Goal: Task Accomplishment & Management: Complete application form

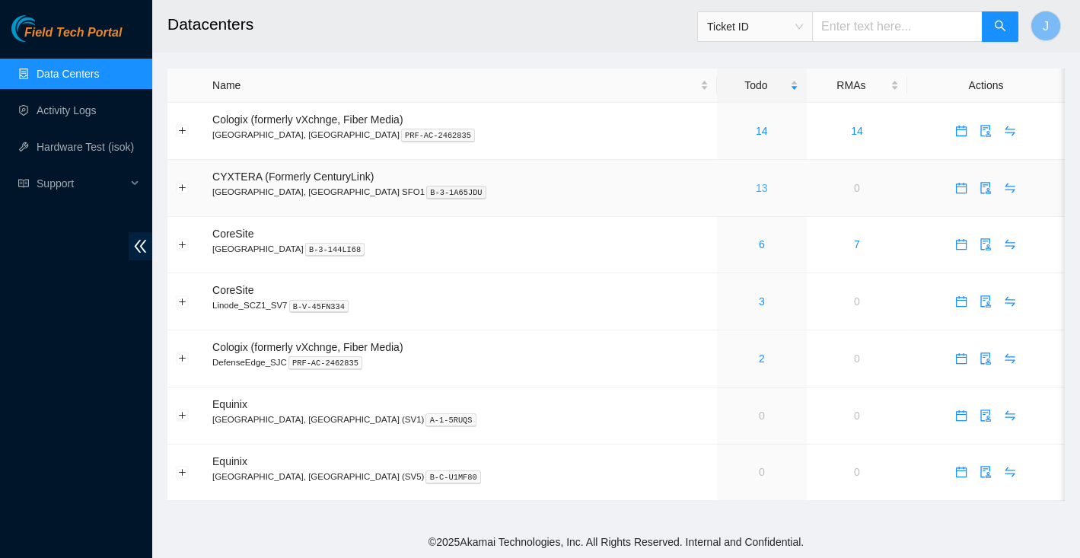
click at [756, 188] on link "13" at bounding box center [762, 188] width 12 height 12
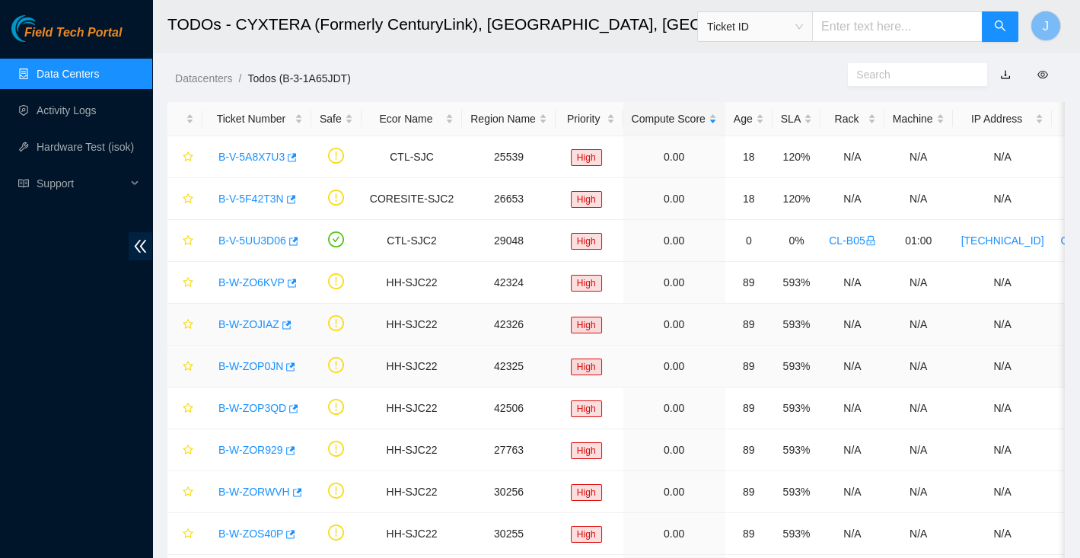
scroll to position [29, 0]
click at [261, 235] on link "B-V-5UU3D06" at bounding box center [252, 239] width 68 height 12
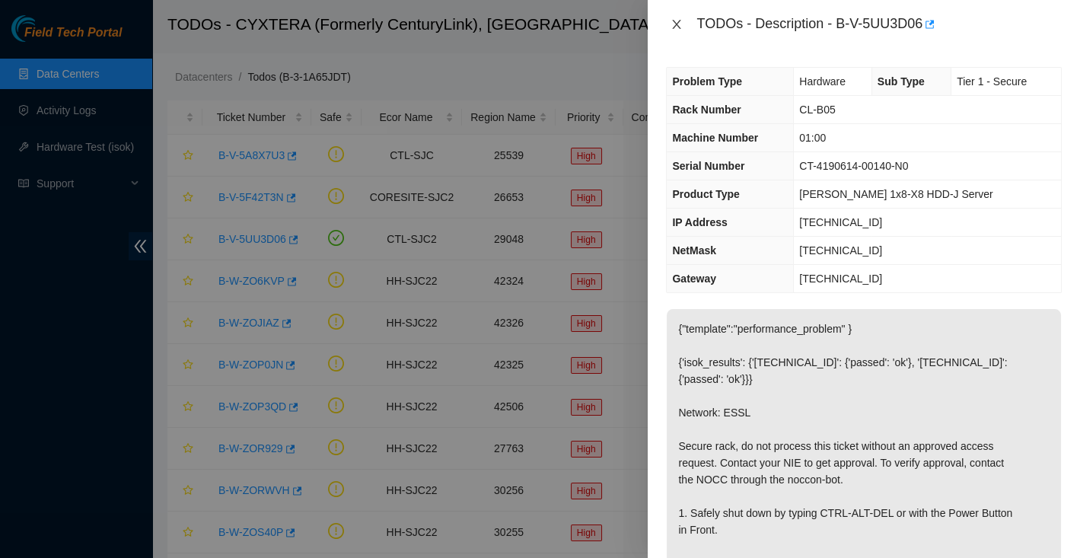
click at [681, 20] on icon "close" at bounding box center [677, 24] width 8 height 9
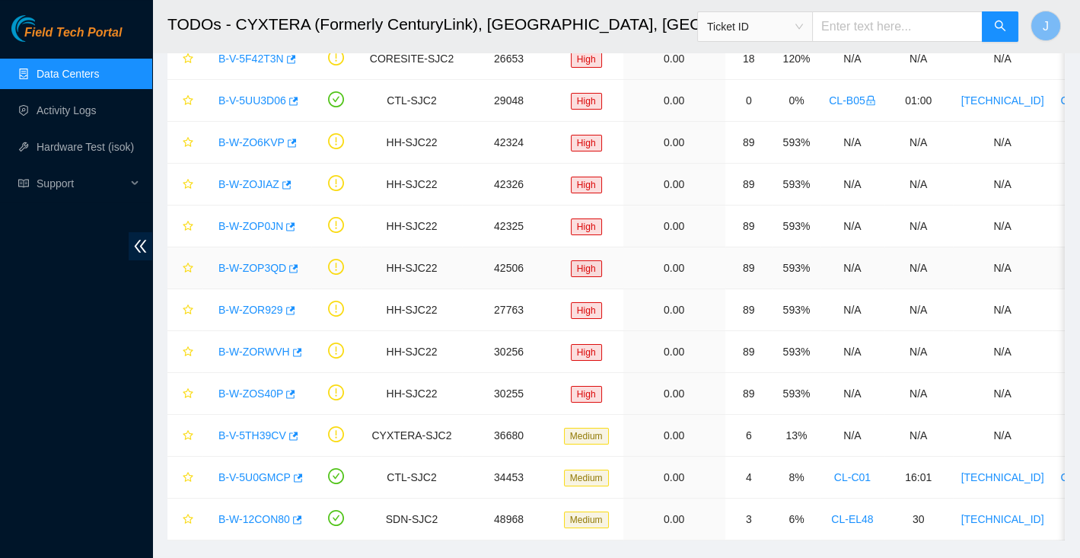
scroll to position [192, 0]
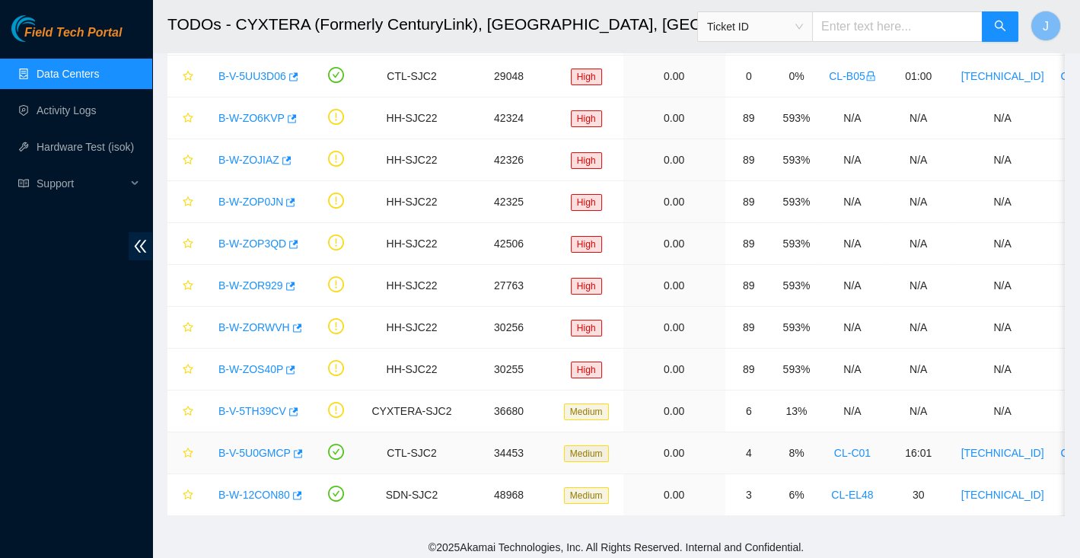
click at [259, 447] on link "B-V-5U0GMCP" at bounding box center [254, 453] width 72 height 12
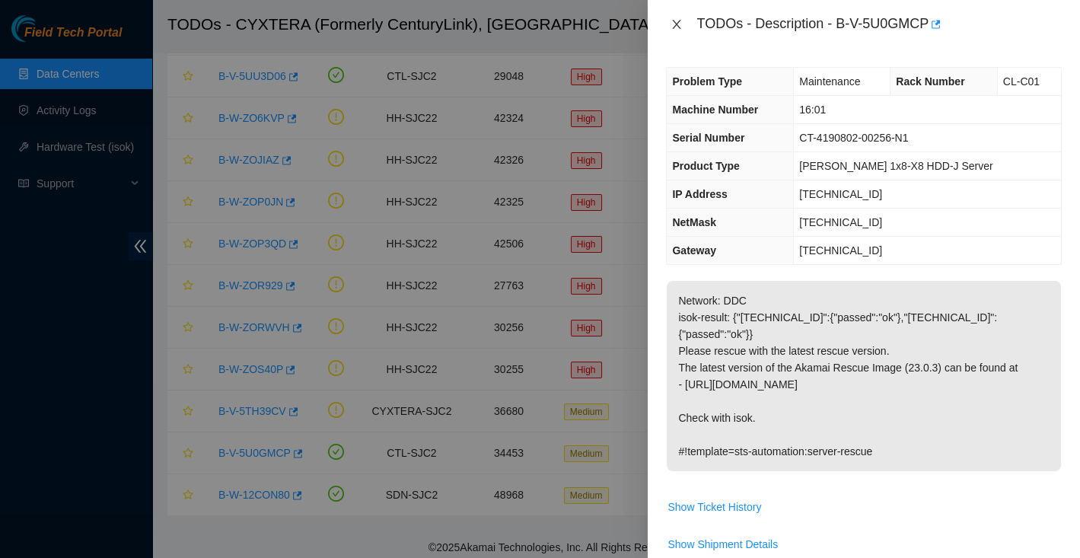
click at [676, 24] on icon "close" at bounding box center [677, 24] width 8 height 9
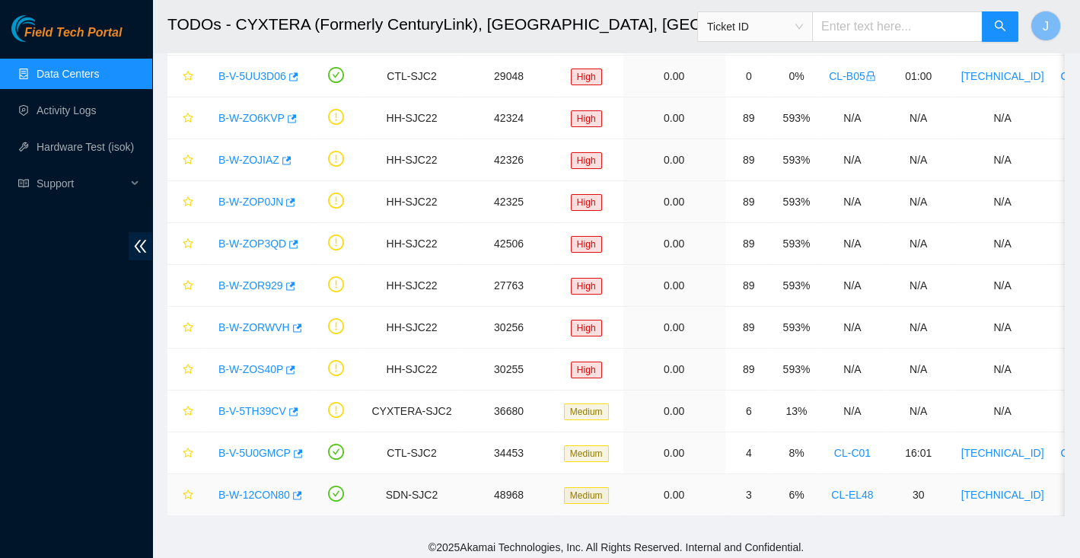
click at [263, 489] on link "B-W-12CON80" at bounding box center [254, 495] width 72 height 12
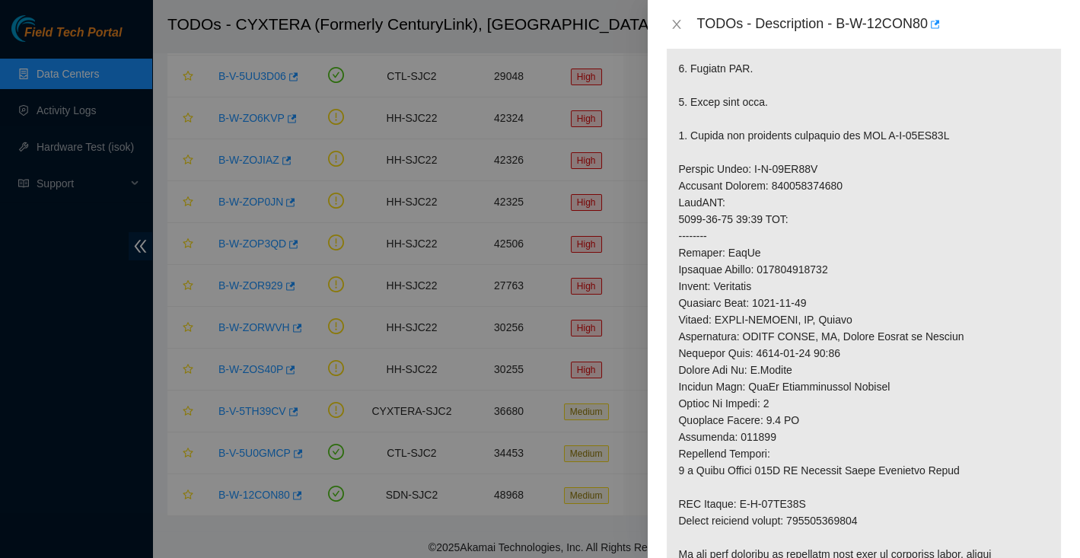
scroll to position [0, 0]
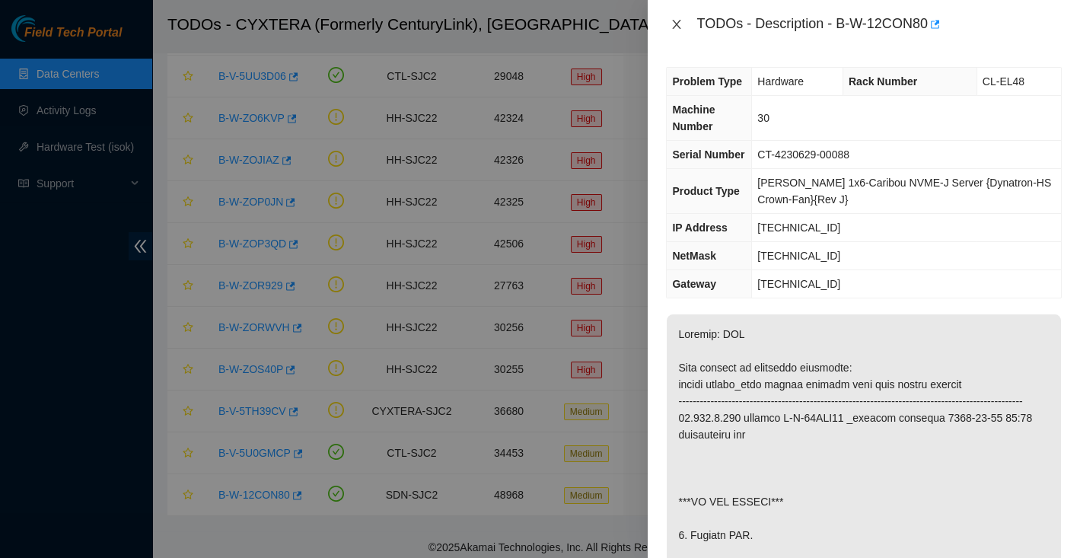
click at [677, 26] on icon "close" at bounding box center [677, 24] width 12 height 12
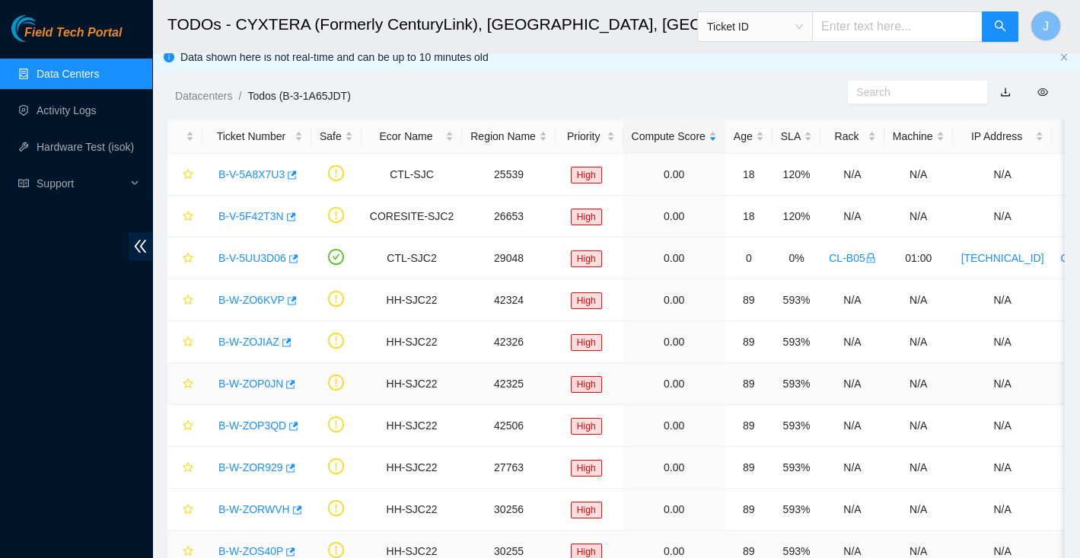
scroll to position [11, 0]
click at [253, 254] on link "B-V-5UU3D06" at bounding box center [252, 256] width 68 height 12
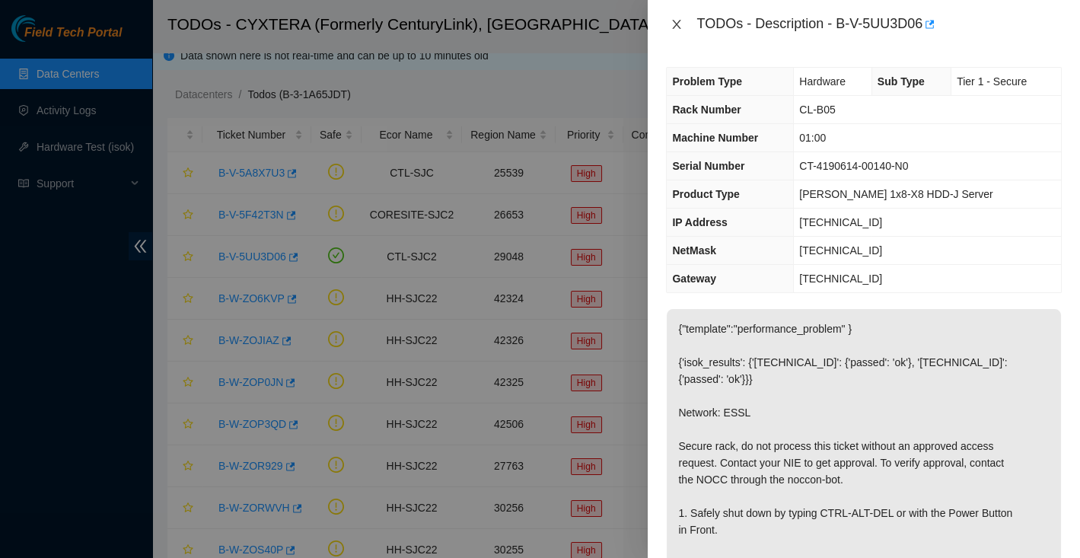
click at [681, 22] on icon "close" at bounding box center [677, 24] width 12 height 12
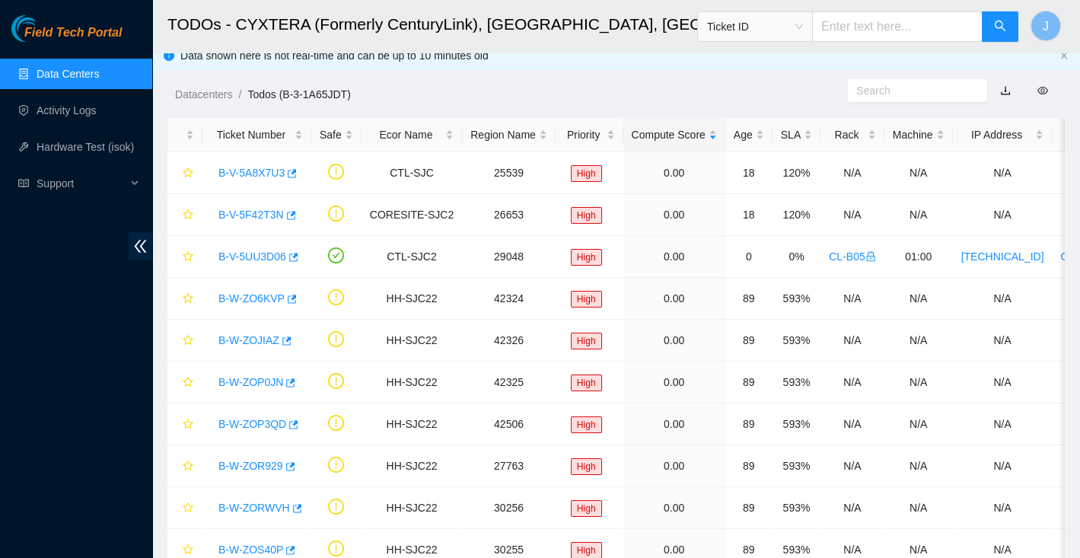
click at [64, 69] on link "Data Centers" at bounding box center [68, 74] width 62 height 12
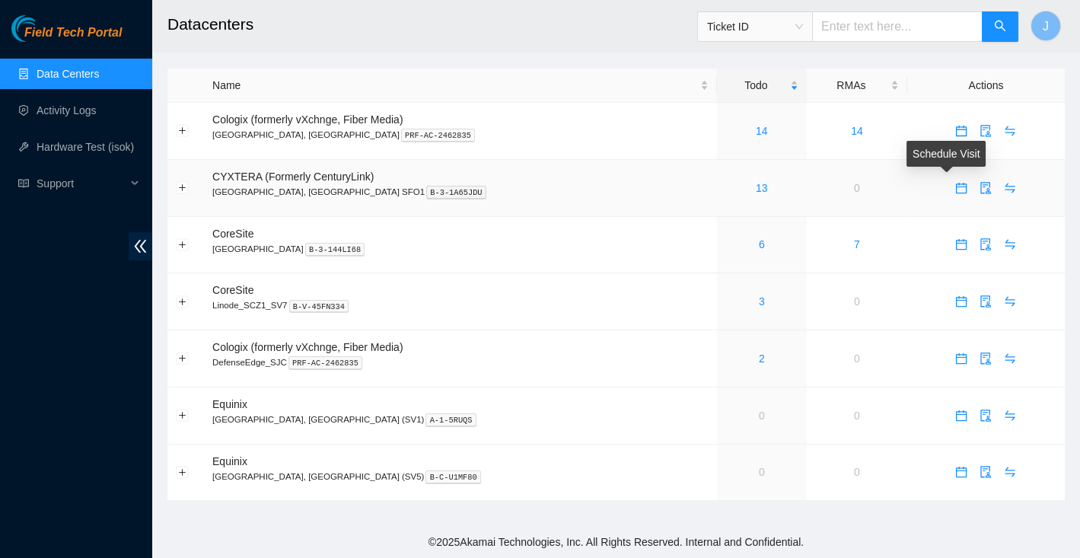
click at [955, 191] on icon "calendar" at bounding box center [961, 188] width 12 height 12
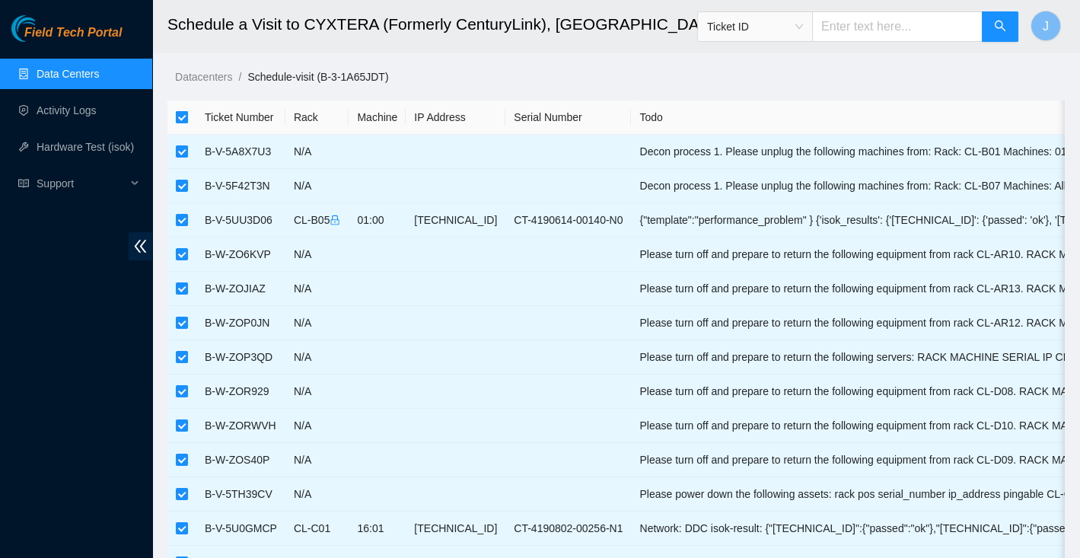
click at [181, 119] on input "checkbox" at bounding box center [182, 117] width 12 height 12
checkbox input "false"
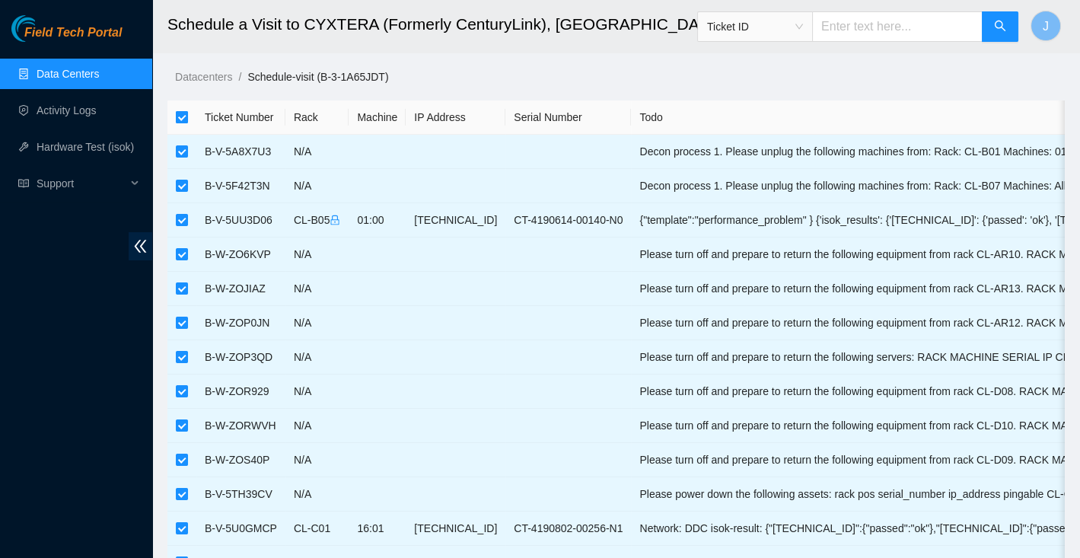
checkbox input "false"
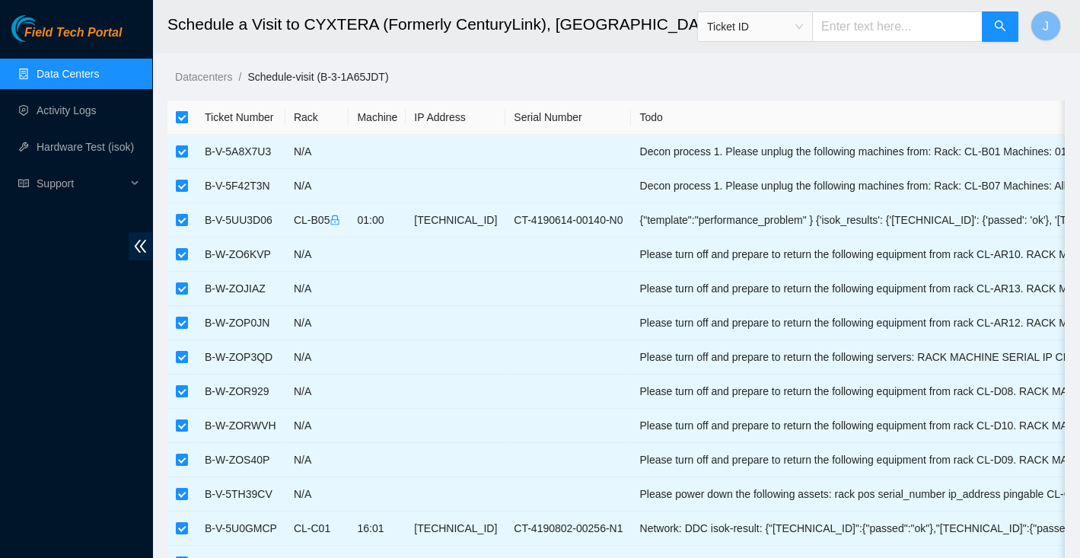
checkbox input "false"
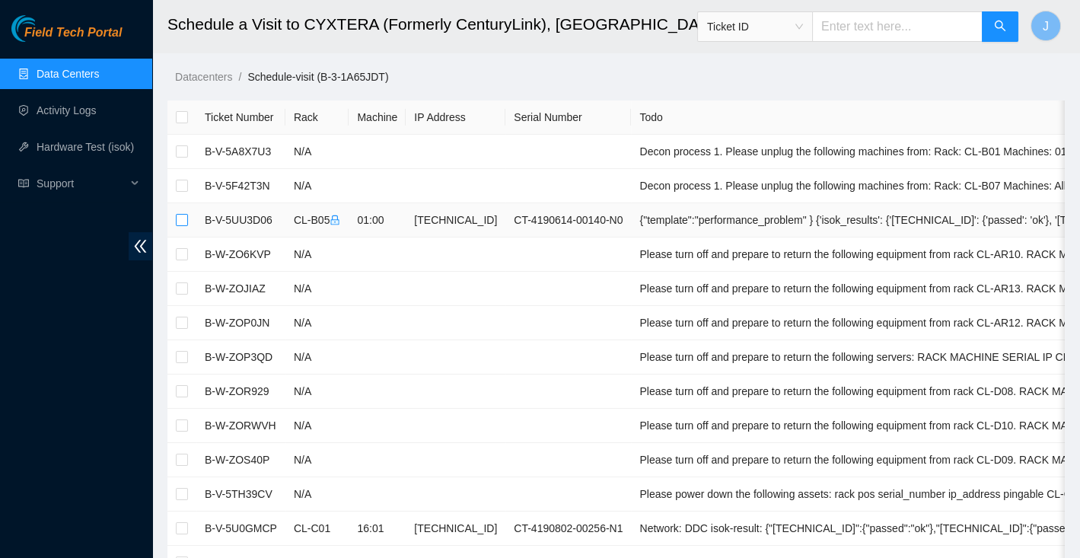
click at [186, 222] on input "checkbox" at bounding box center [182, 220] width 12 height 12
checkbox input "true"
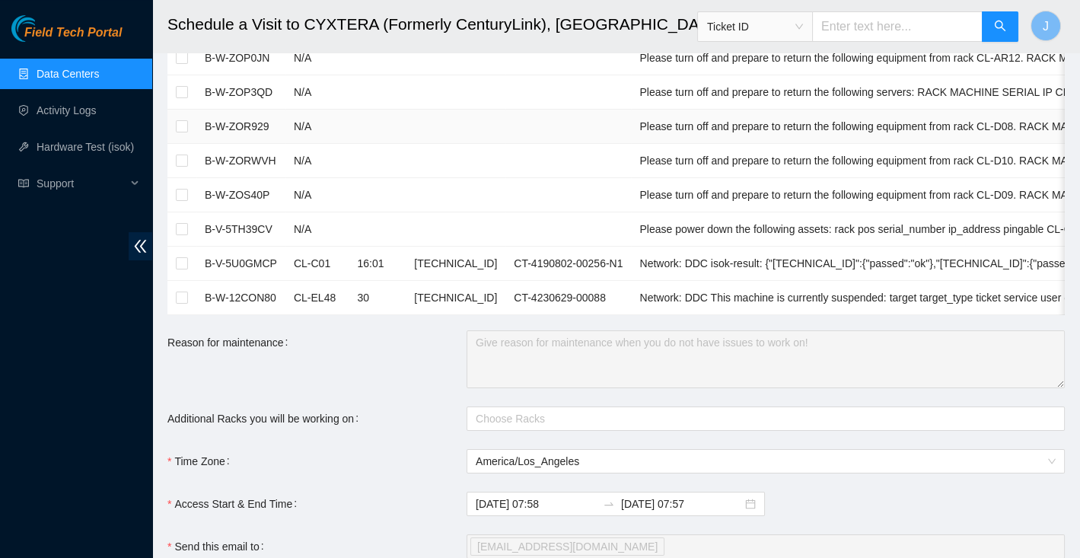
scroll to position [301, 0]
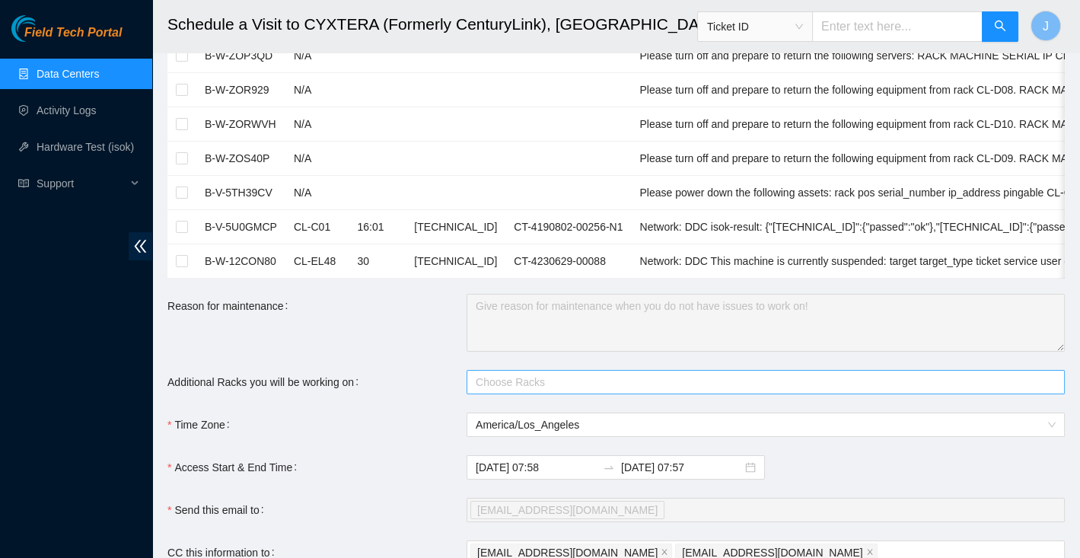
click at [523, 373] on div at bounding box center [758, 382] width 576 height 18
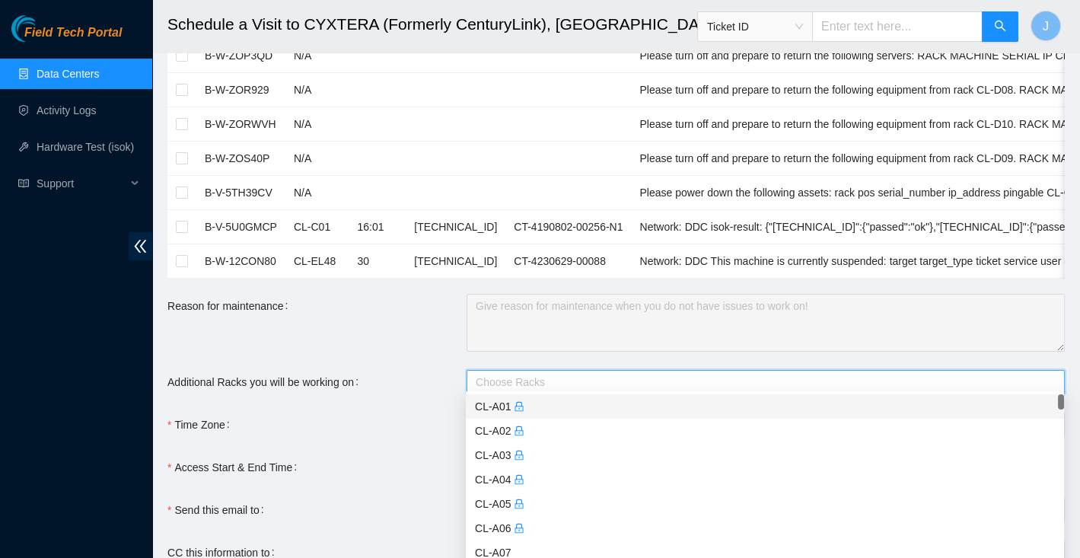
type input "l"
type input "cl-b05"
click at [357, 438] on form "Ticket Number Rack Machine IP Address Serial Number Todo B-V-5A8X7U3 N/A Decon …" at bounding box center [616, 299] width 898 height 1000
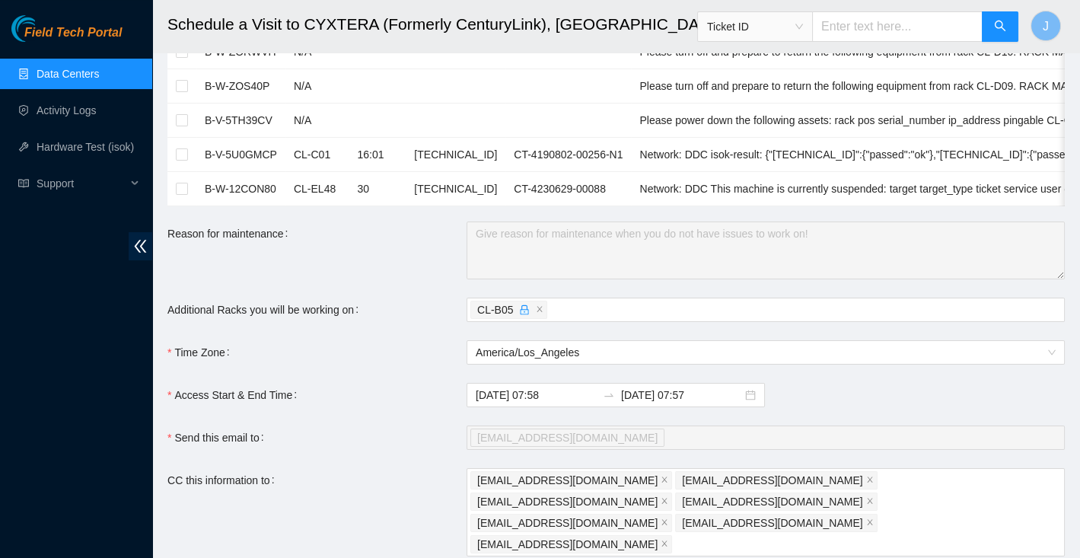
scroll to position [375, 0]
click at [559, 387] on input "[DATE] 07:58" at bounding box center [536, 393] width 121 height 17
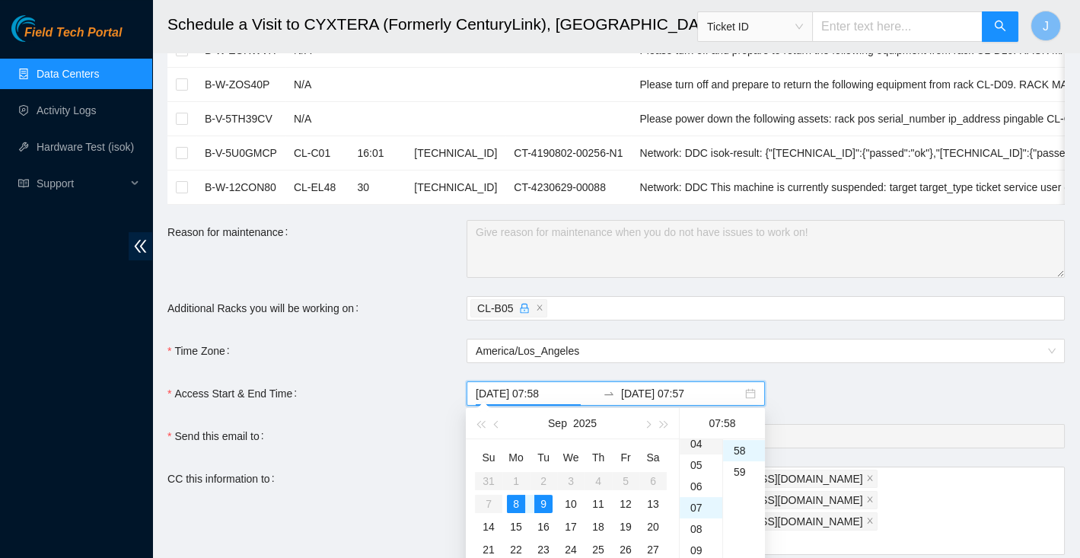
scroll to position [97, 0]
click at [697, 522] on div "08" at bounding box center [701, 522] width 43 height 21
click at [741, 449] on div "00" at bounding box center [744, 449] width 42 height 21
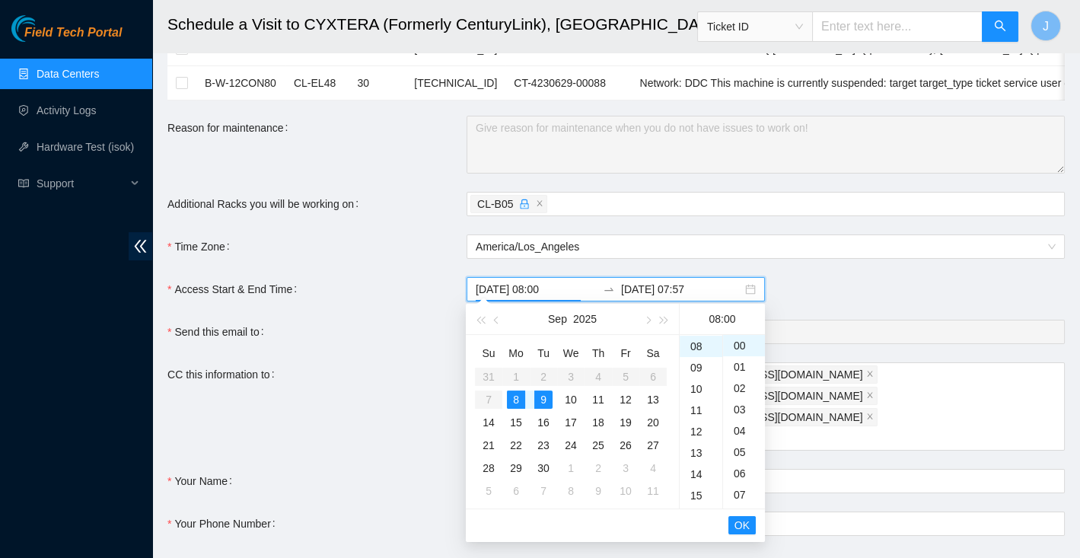
scroll to position [544, 0]
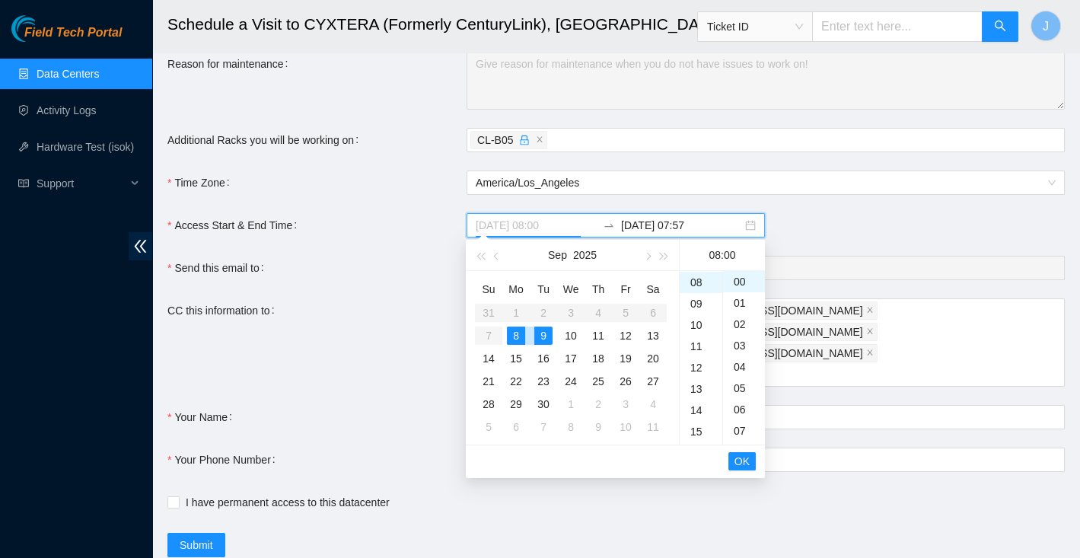
click at [518, 328] on div "8" at bounding box center [516, 336] width 18 height 18
type input "[DATE] 08:00"
click at [742, 458] on span "OK" at bounding box center [742, 461] width 15 height 17
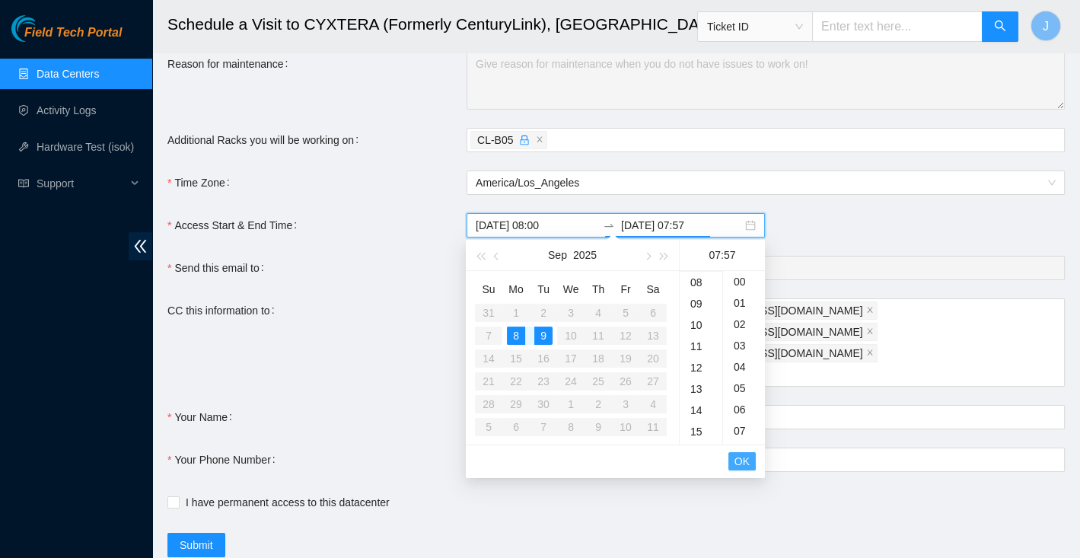
scroll to position [1215, 0]
click at [514, 335] on div "8" at bounding box center [516, 336] width 18 height 18
click at [701, 332] on div "16" at bounding box center [701, 329] width 43 height 21
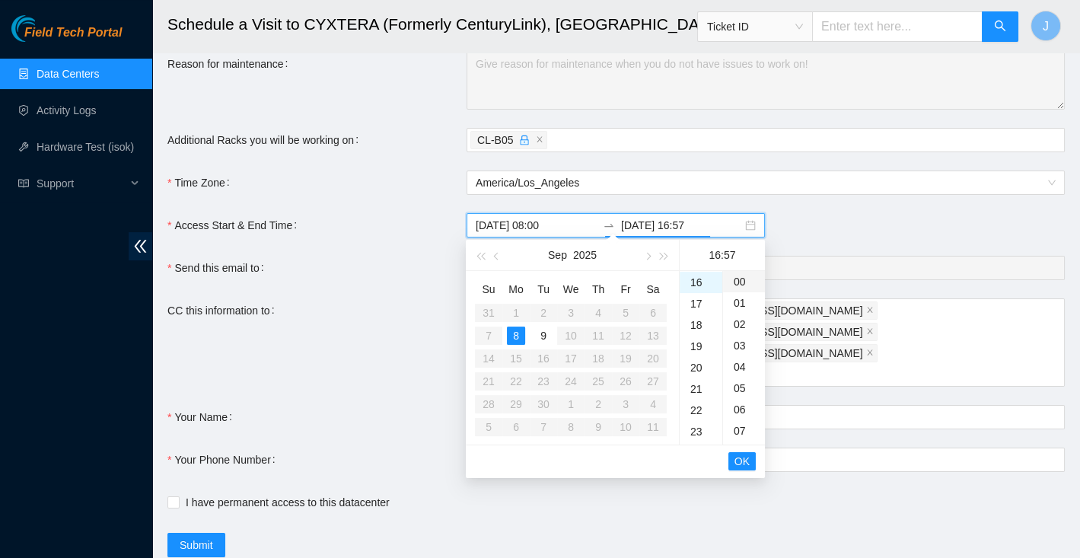
click at [739, 286] on div "00" at bounding box center [744, 281] width 42 height 21
type input "[DATE] 16:00"
click at [737, 467] on span "OK" at bounding box center [742, 461] width 15 height 17
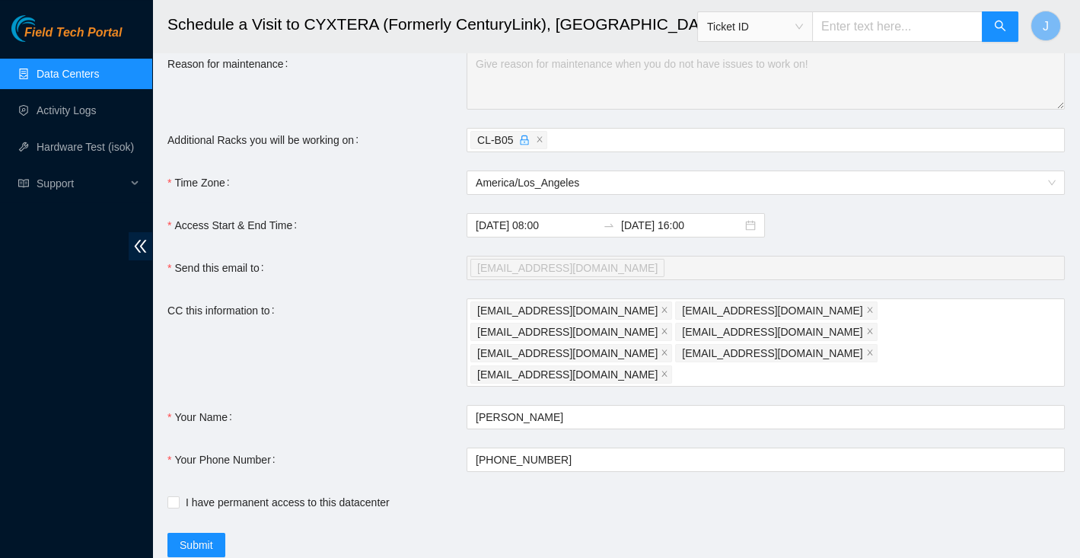
click at [385, 405] on div "Your Name" at bounding box center [316, 417] width 299 height 24
click at [222, 494] on span "I have permanent access to this datacenter" at bounding box center [288, 502] width 216 height 17
click at [178, 496] on input "I have permanent access to this datacenter" at bounding box center [172, 501] width 11 height 11
checkbox input "true"
click at [194, 537] on span "Submit" at bounding box center [196, 545] width 33 height 17
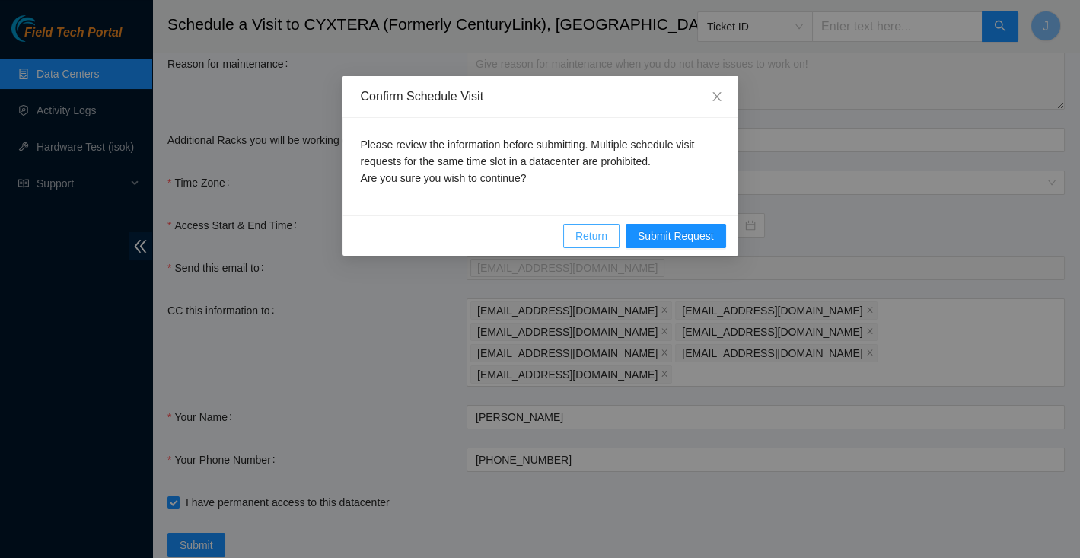
click at [600, 238] on span "Return" at bounding box center [592, 236] width 32 height 17
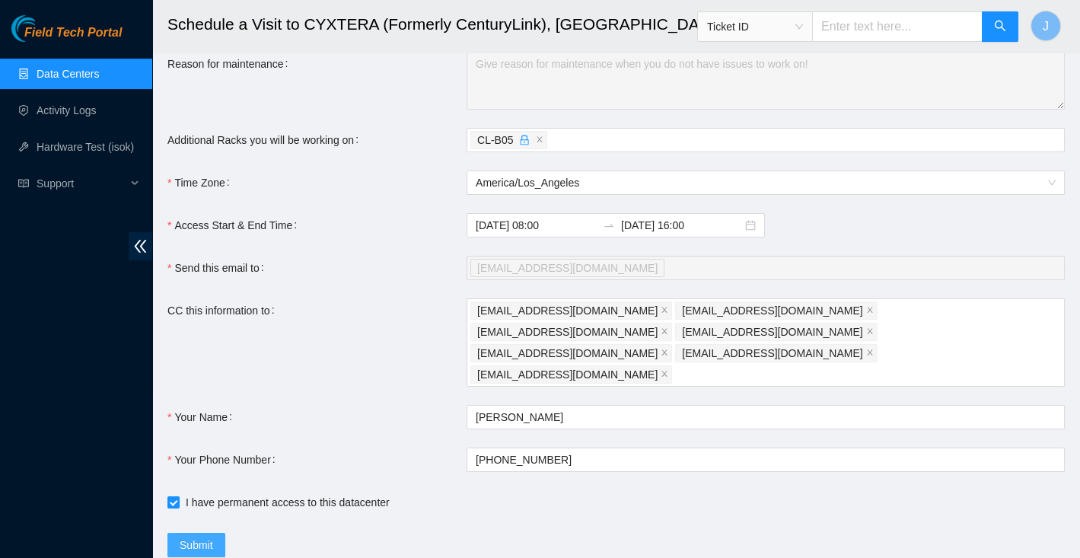
click at [206, 537] on span "Submit" at bounding box center [196, 545] width 33 height 17
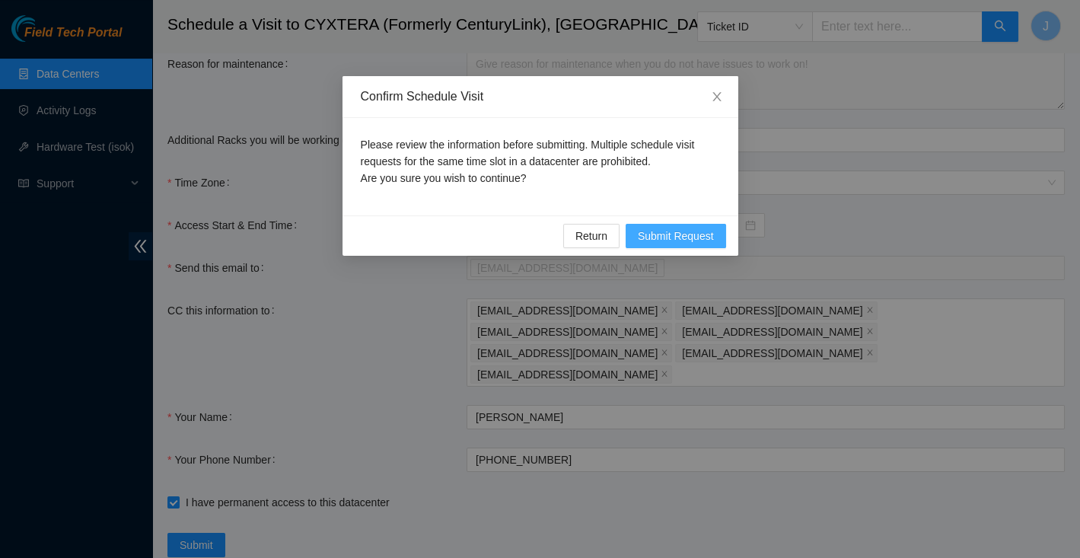
click at [668, 232] on span "Submit Request" at bounding box center [676, 236] width 76 height 17
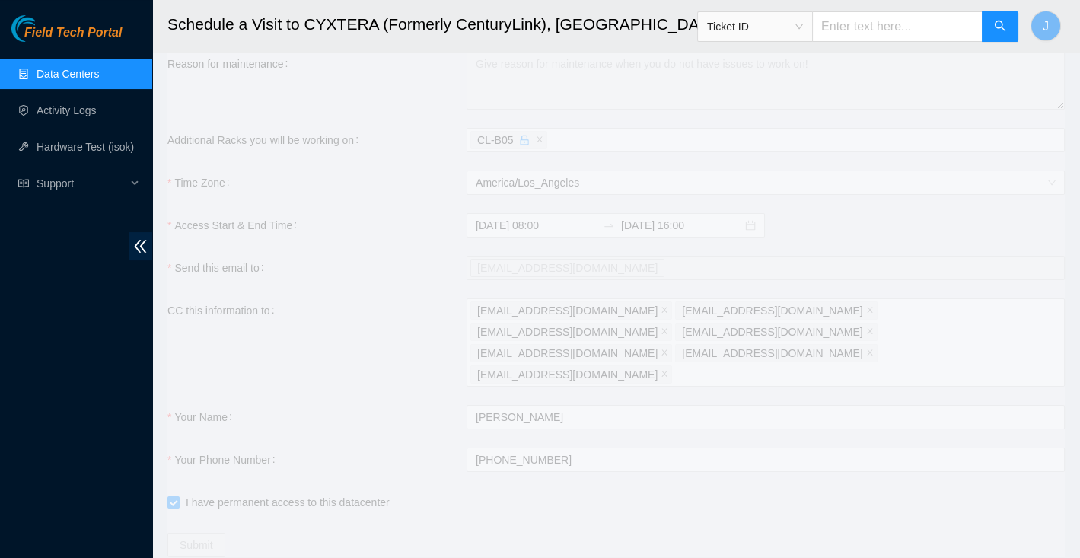
type input "[DATE] 07:59"
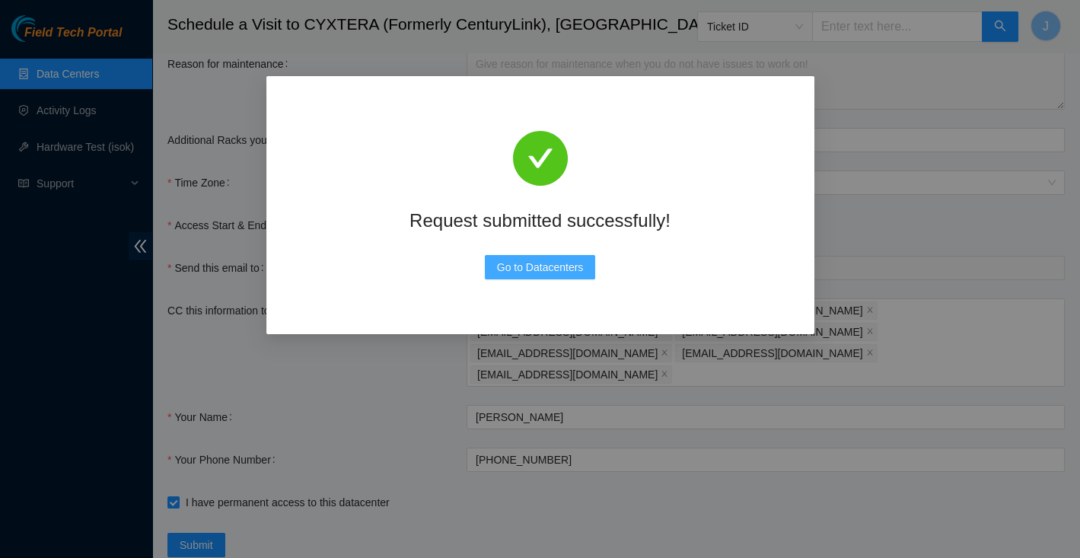
click at [533, 275] on span "Go to Datacenters" at bounding box center [540, 267] width 87 height 17
